Goal: Information Seeking & Learning: Check status

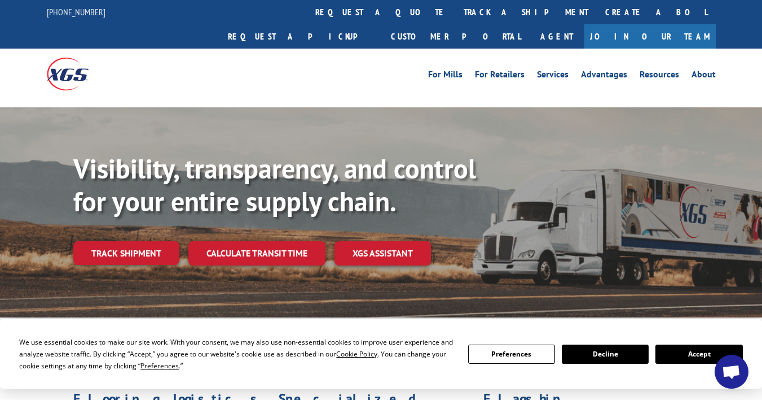
click at [118, 241] on link "Track shipment" at bounding box center [126, 253] width 106 height 24
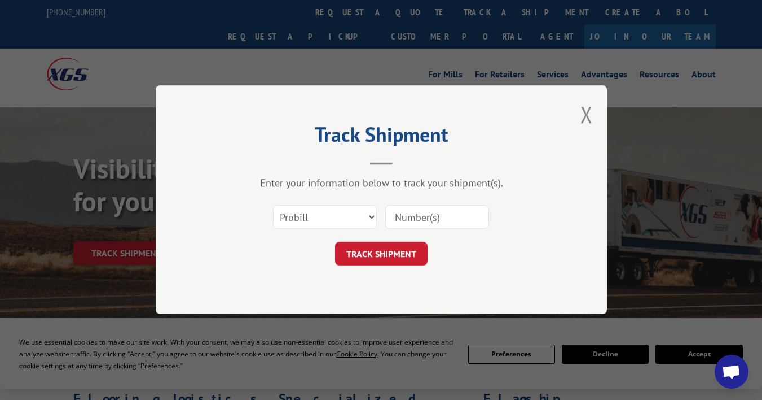
click at [432, 220] on input at bounding box center [437, 217] width 104 height 24
type input "535020"
click at [406, 253] on button "TRACK SHIPMENT" at bounding box center [381, 254] width 93 height 24
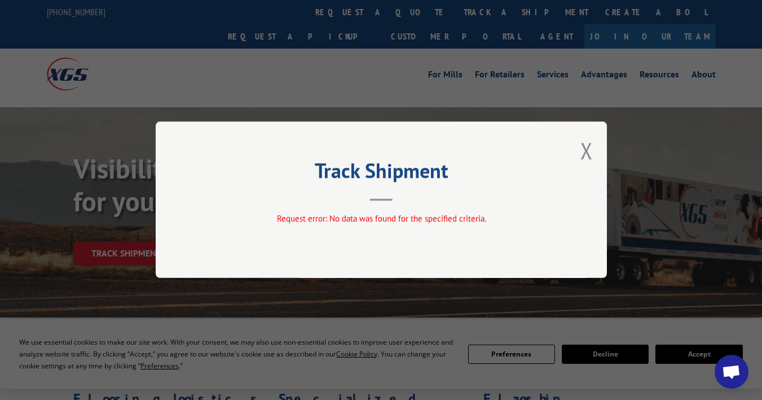
click at [591, 151] on button "Close modal" at bounding box center [587, 150] width 12 height 30
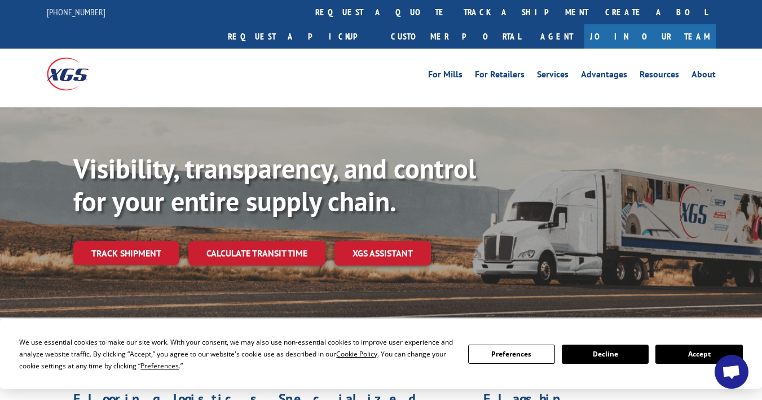
click at [136, 241] on link "Track shipment" at bounding box center [126, 253] width 106 height 24
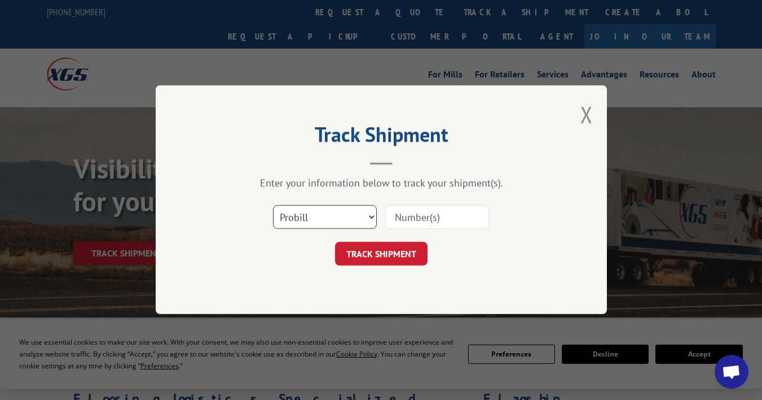
click at [366, 217] on select "Select category... Probill BOL PO" at bounding box center [325, 217] width 104 height 24
select select "po"
click at [273, 205] on select "Select category... Probill BOL PO" at bounding box center [325, 217] width 104 height 24
click at [406, 223] on input at bounding box center [437, 217] width 104 height 24
type input "535020"
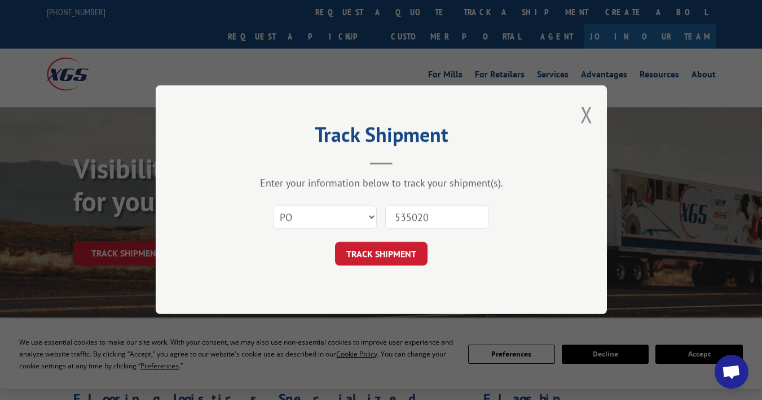
click at [386, 256] on button "TRACK SHIPMENT" at bounding box center [381, 254] width 93 height 24
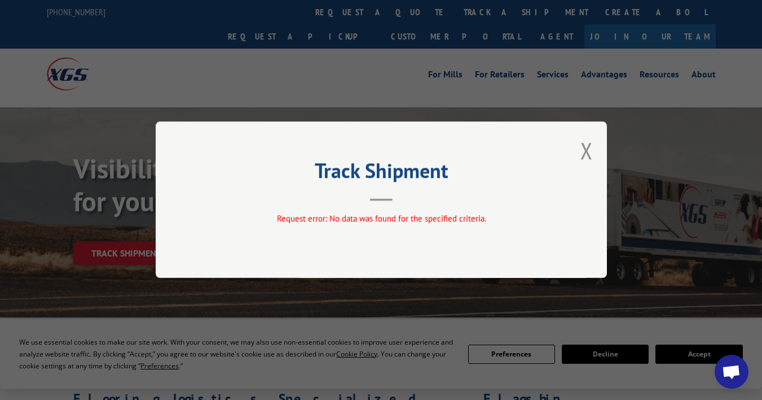
click at [590, 155] on button "Close modal" at bounding box center [587, 150] width 12 height 30
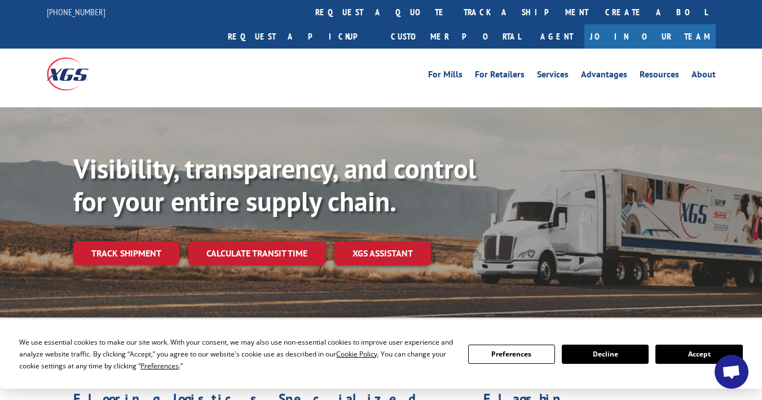
click at [134, 241] on link "Track shipment" at bounding box center [126, 253] width 106 height 24
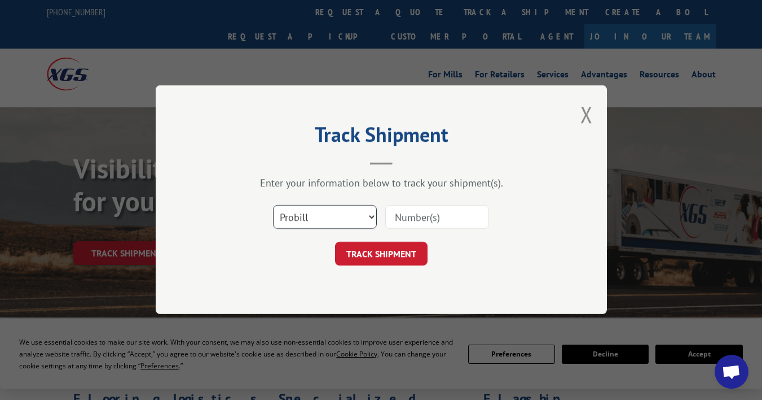
click at [306, 216] on select "Select category... Probill BOL PO" at bounding box center [325, 217] width 104 height 24
select select "bol"
click at [273, 205] on select "Select category... Probill BOL PO" at bounding box center [325, 217] width 104 height 24
click at [449, 214] on input at bounding box center [437, 217] width 104 height 24
type input "535020"
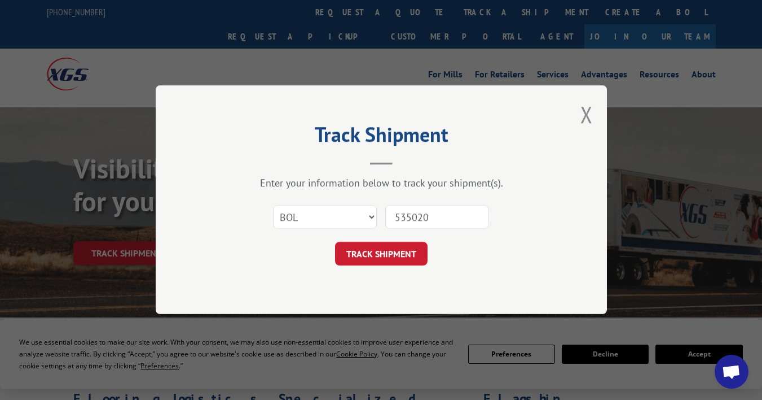
click at [422, 255] on button "TRACK SHIPMENT" at bounding box center [381, 254] width 93 height 24
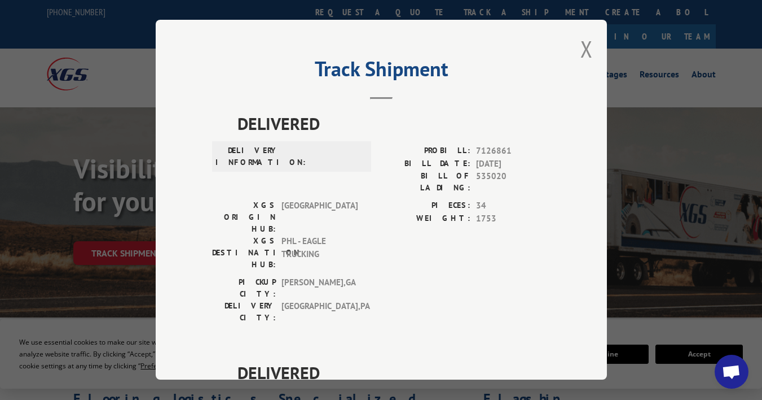
click at [585, 43] on button "Close modal" at bounding box center [587, 49] width 12 height 30
